Goal: Task Accomplishment & Management: Manage account settings

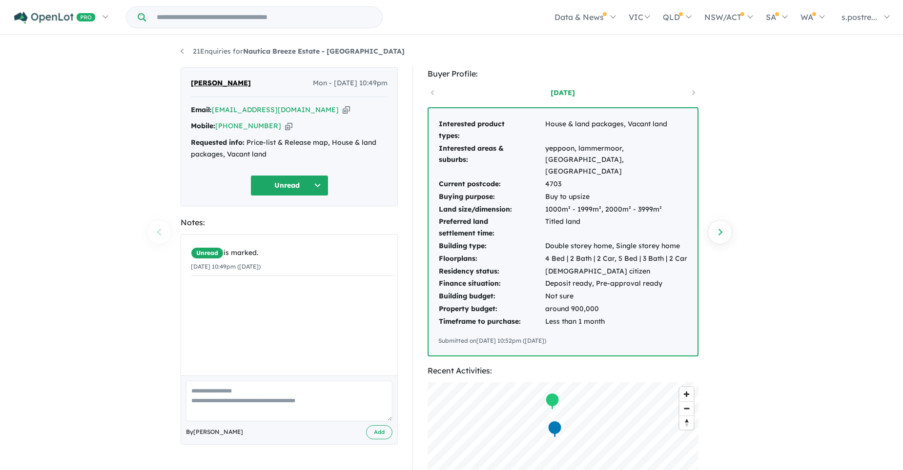
click at [310, 185] on button "Unread" at bounding box center [289, 185] width 78 height 21
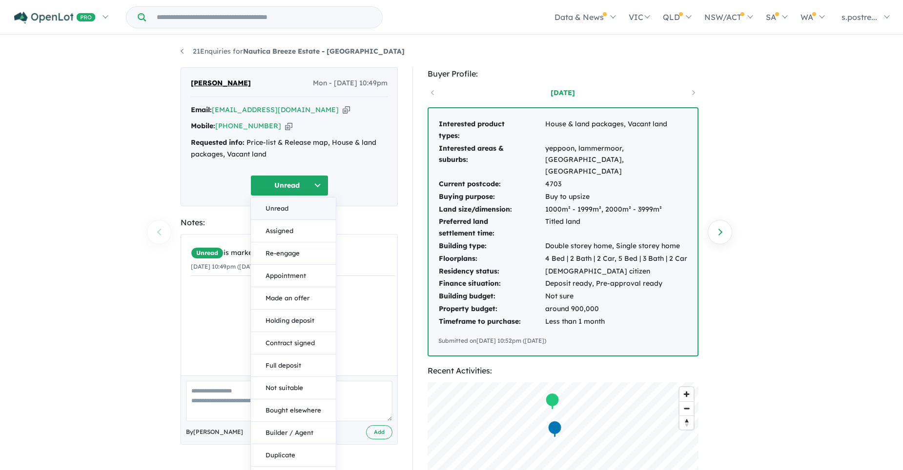
click at [275, 206] on button "Unread" at bounding box center [293, 209] width 85 height 22
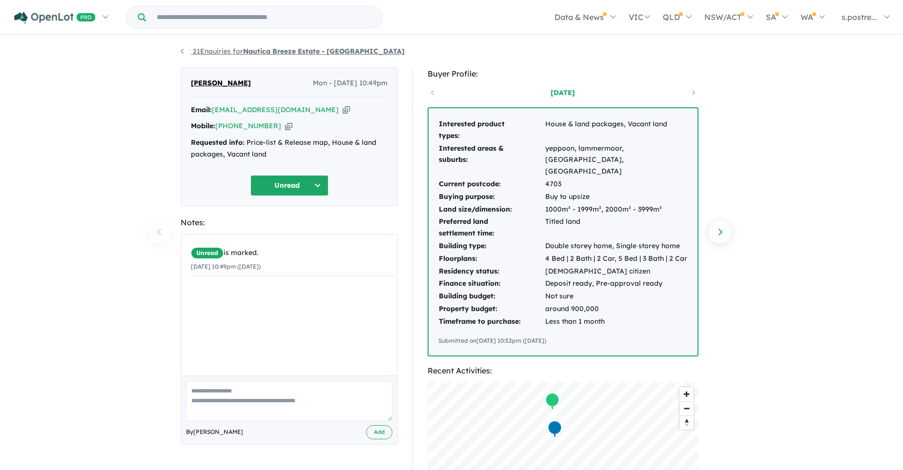
click at [181, 51] on link "21 Enquiries for Nautica Breeze Estate - [GEOGRAPHIC_DATA]" at bounding box center [293, 51] width 224 height 9
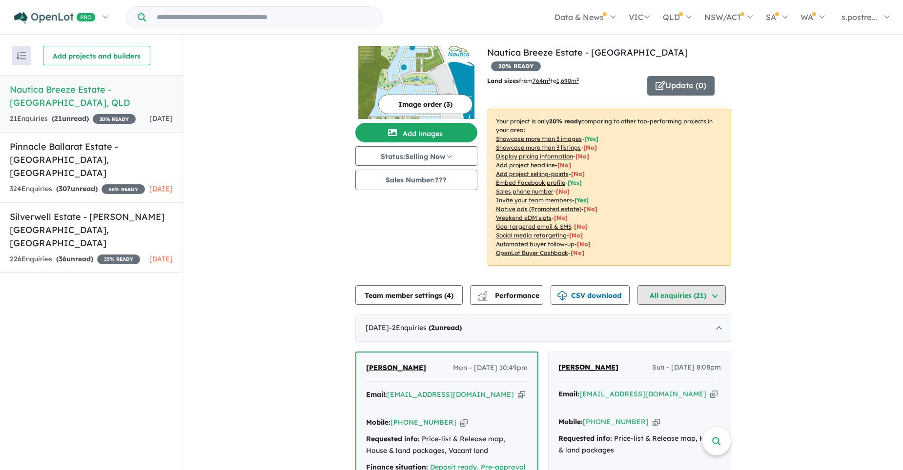
click at [715, 285] on button "All enquiries ( 21 )" at bounding box center [681, 295] width 88 height 20
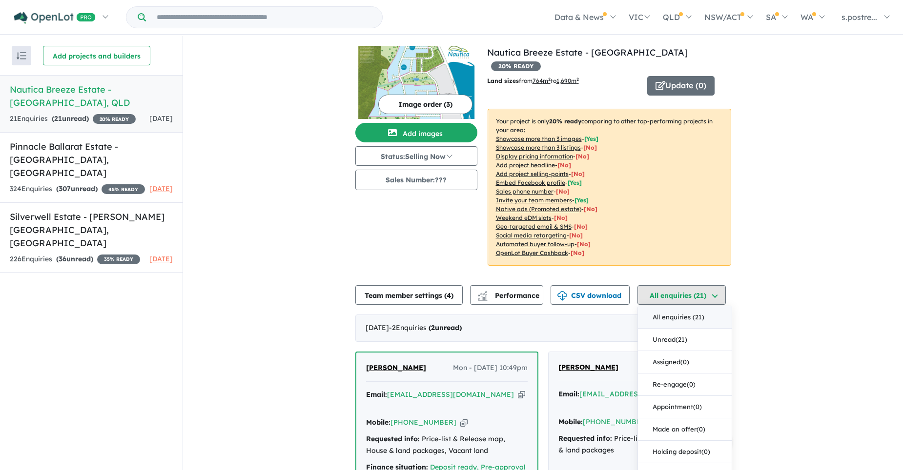
click at [715, 285] on button "All enquiries ( 21 )" at bounding box center [681, 295] width 88 height 20
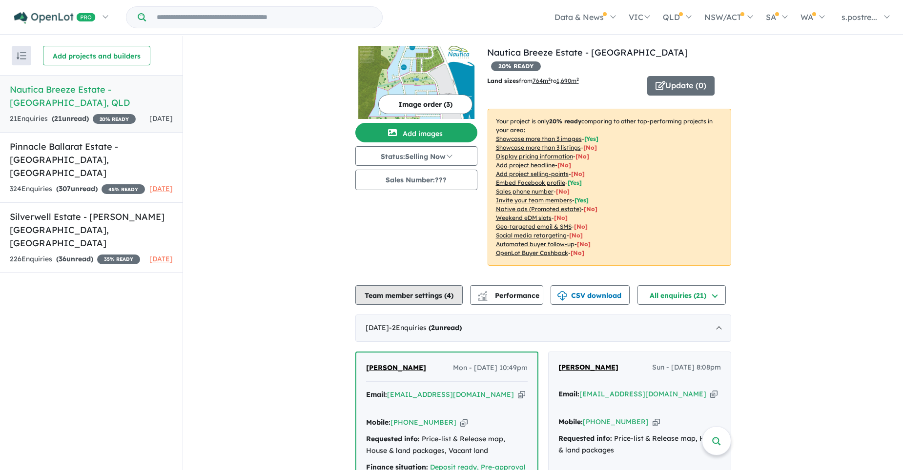
click at [405, 285] on button "Team member settings ( 4 )" at bounding box center [408, 295] width 107 height 20
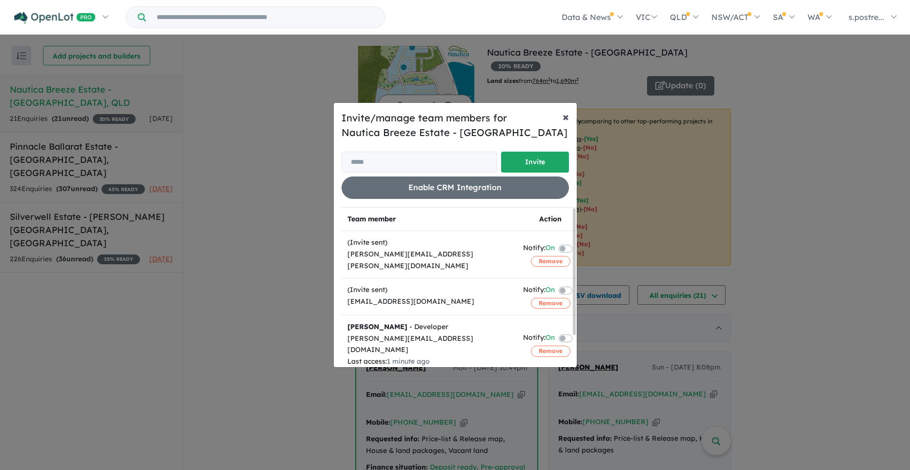
click at [564, 117] on span "×" at bounding box center [566, 116] width 6 height 15
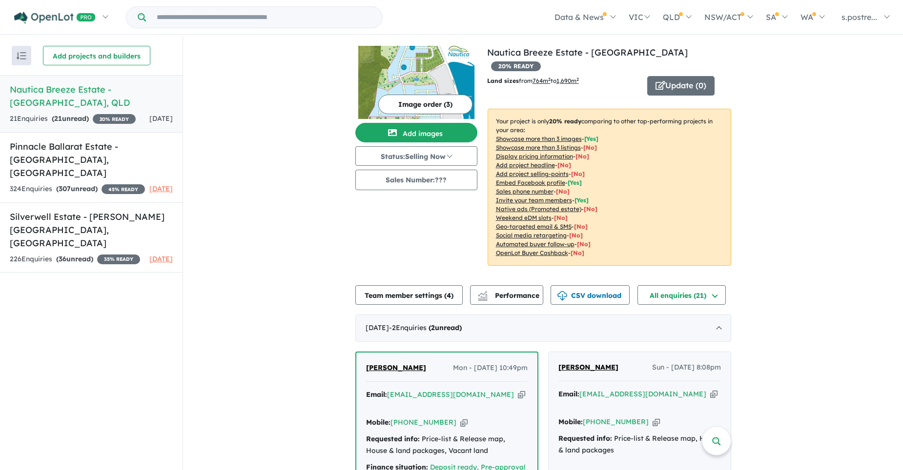
click at [71, 118] on strong "( 21 unread)" at bounding box center [70, 118] width 37 height 9
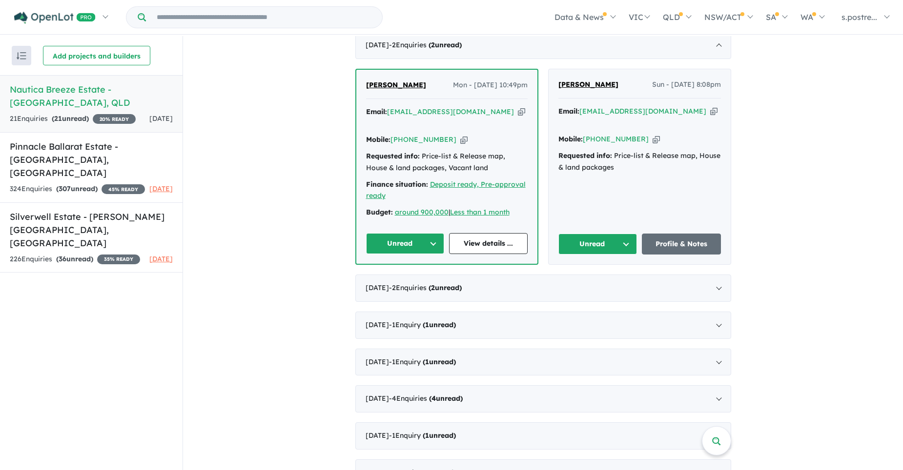
scroll to position [293, 0]
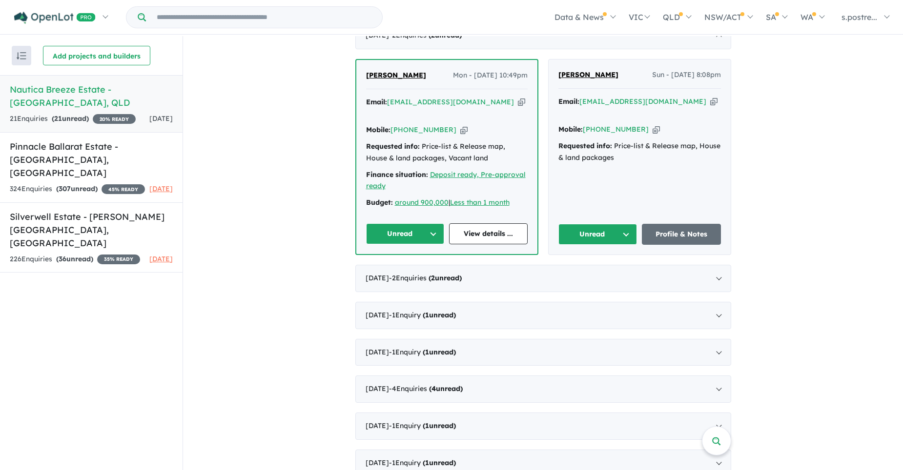
click at [624, 224] on button "Unread" at bounding box center [597, 234] width 79 height 21
click at [480, 223] on link "View details ..." at bounding box center [488, 233] width 79 height 21
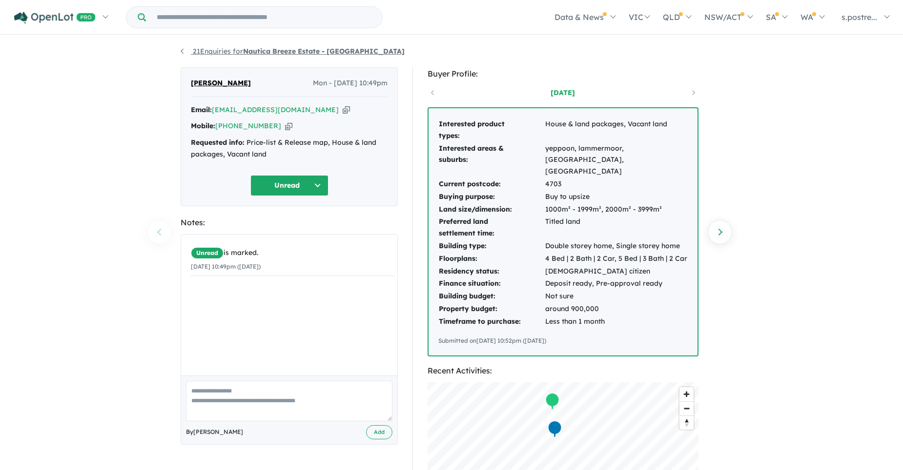
click at [223, 50] on link "21 Enquiries for Nautica Breeze Estate - [GEOGRAPHIC_DATA]" at bounding box center [293, 51] width 224 height 9
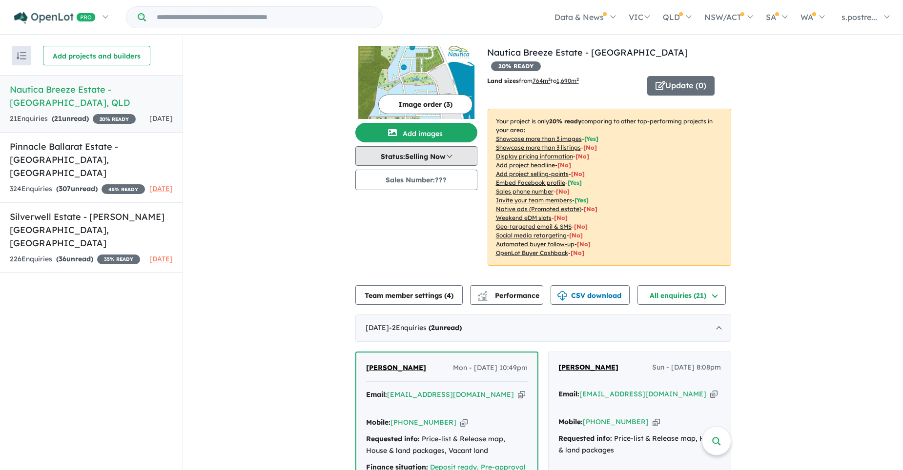
click at [449, 155] on button "Status: Selling Now" at bounding box center [416, 156] width 122 height 20
click at [697, 285] on button "All enquiries ( 21 )" at bounding box center [681, 295] width 88 height 20
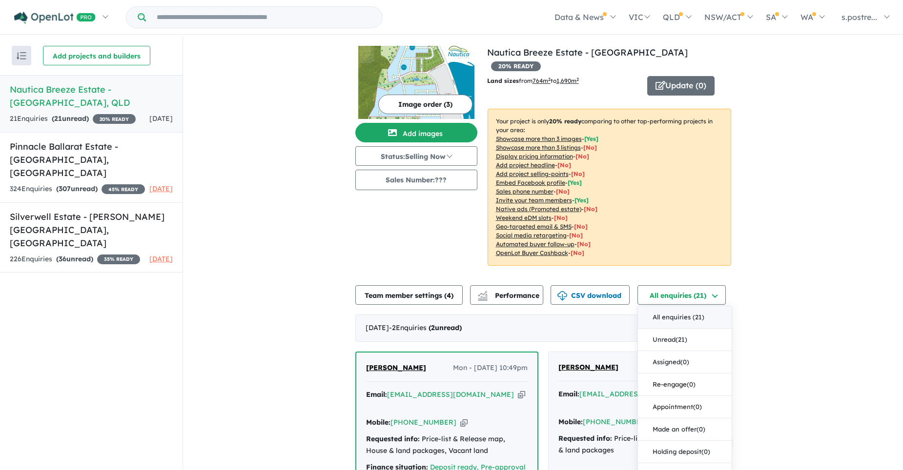
click at [681, 306] on button "All enquiries ( 21 )" at bounding box center [685, 317] width 94 height 22
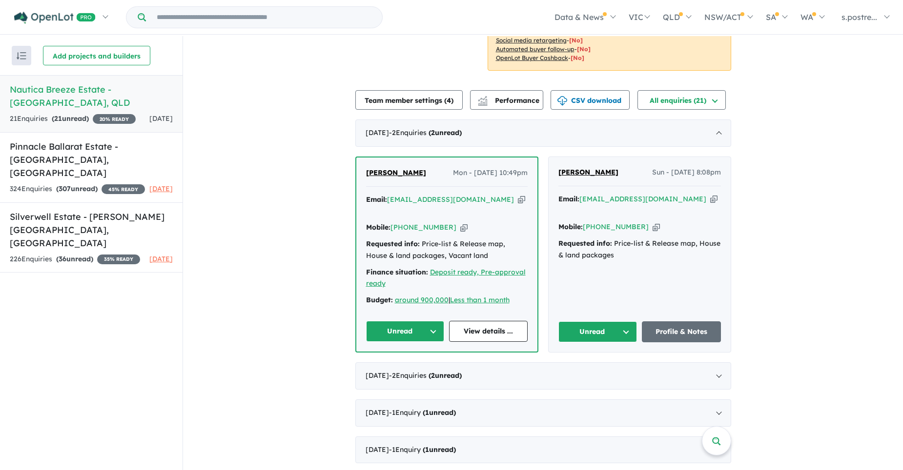
scroll to position [342, 0]
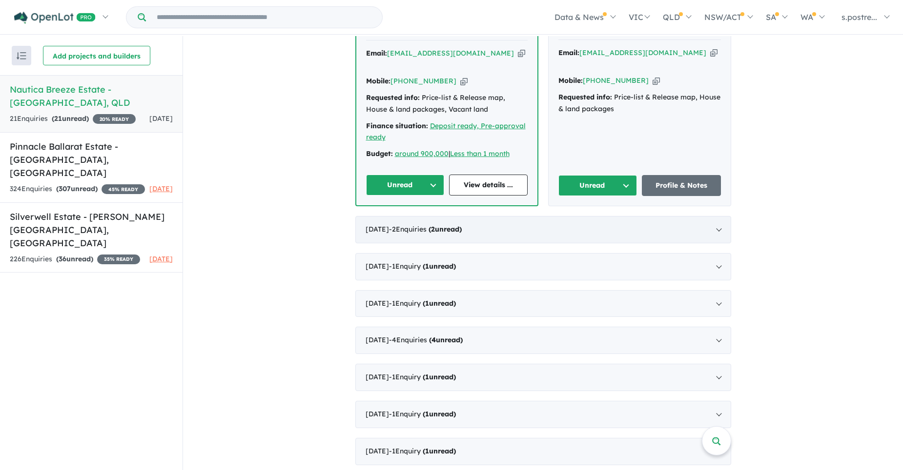
click at [716, 217] on div "[DATE] - 2 Enquir ies ( 2 unread)" at bounding box center [543, 229] width 376 height 27
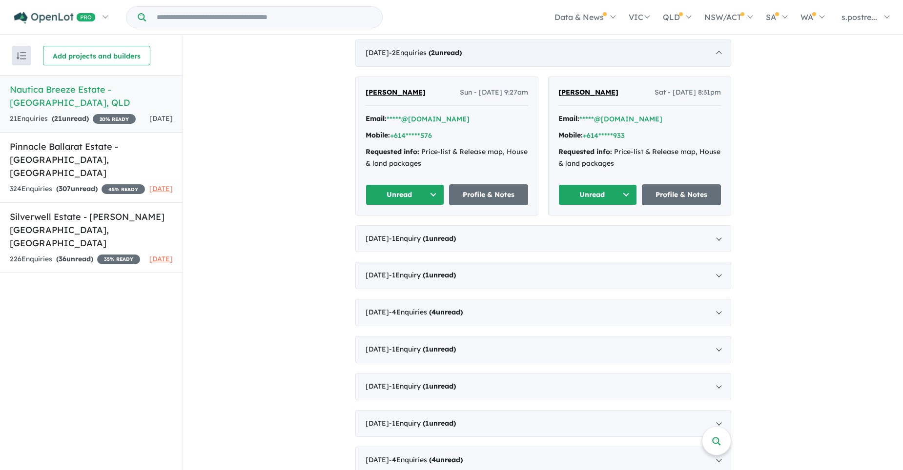
scroll to position [320, 0]
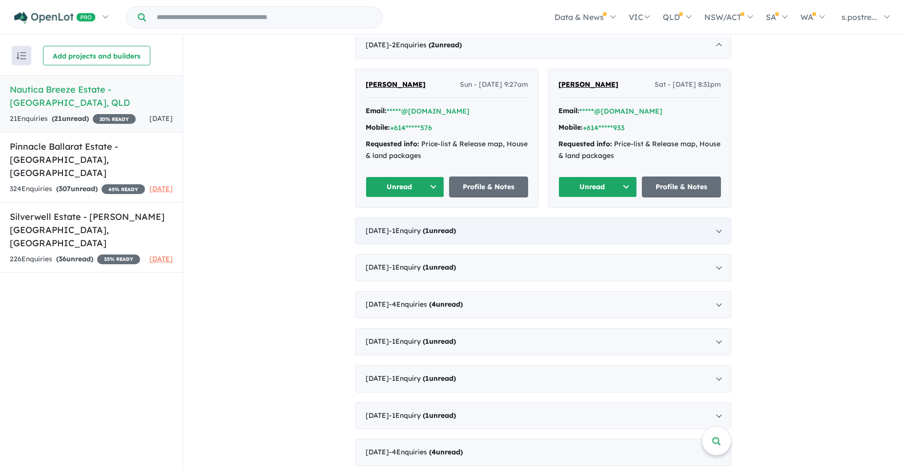
click at [716, 219] on div "[DATE] - 1 Enquir y ( 1 unread)" at bounding box center [543, 231] width 376 height 27
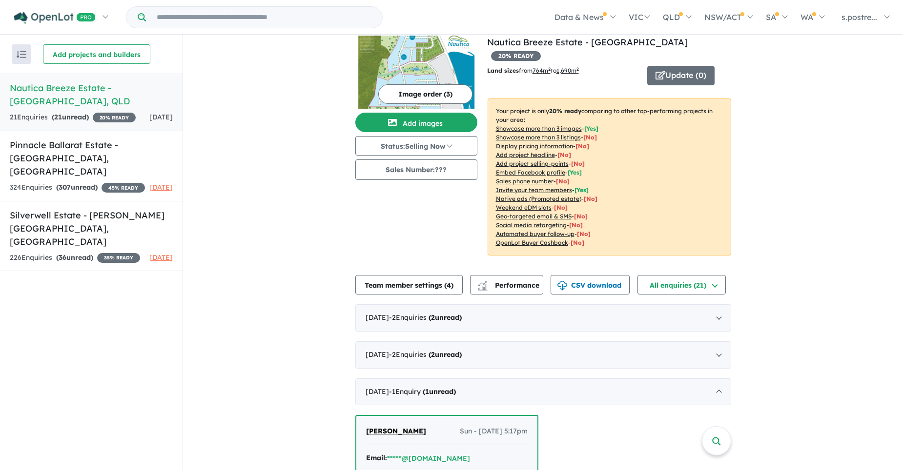
scroll to position [0, 0]
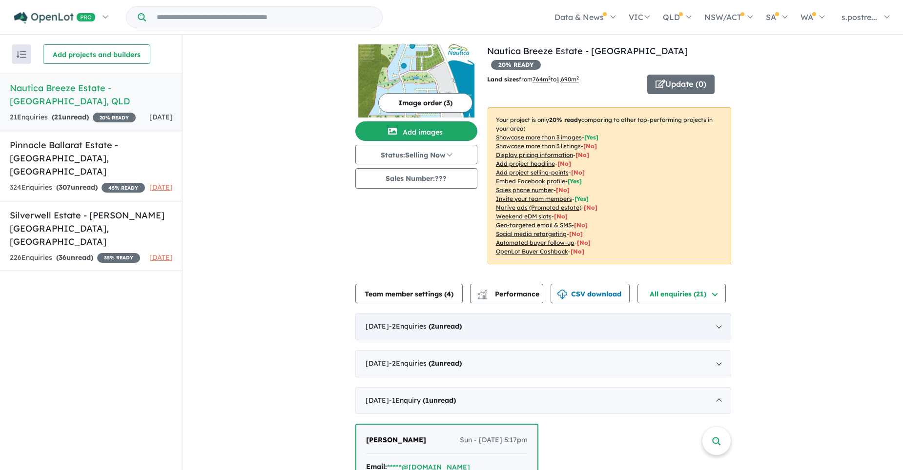
click at [715, 313] on div "[DATE] - 2 Enquir ies ( 2 unread)" at bounding box center [543, 326] width 376 height 27
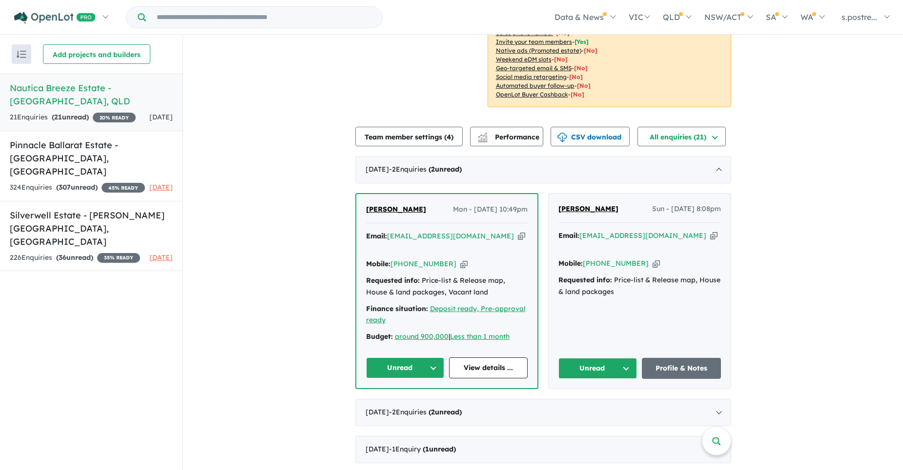
scroll to position [138, 0]
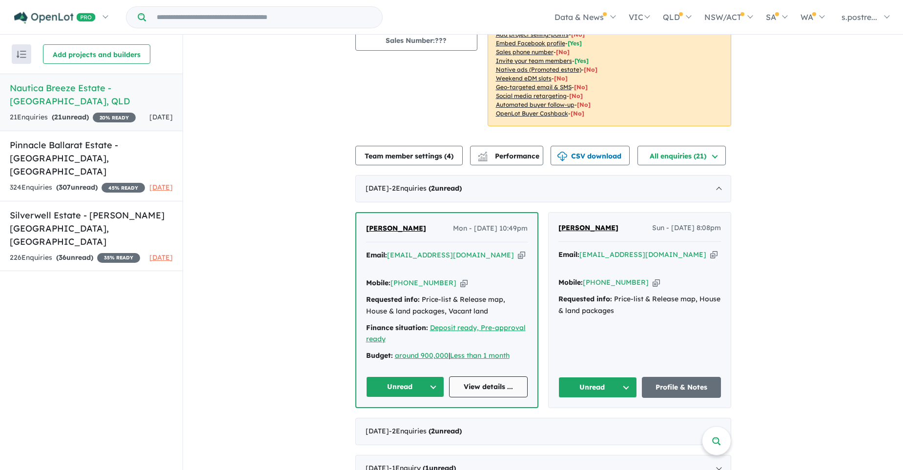
click at [490, 377] on link "View details ..." at bounding box center [488, 387] width 79 height 21
